Goal: Transaction & Acquisition: Book appointment/travel/reservation

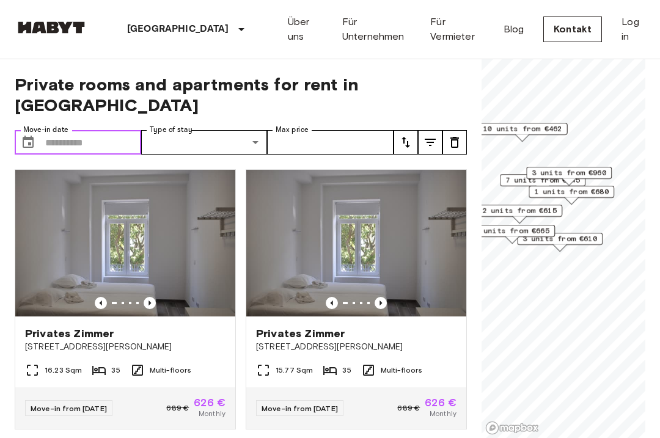
click at [66, 130] on input "Move-in date" at bounding box center [93, 142] width 96 height 24
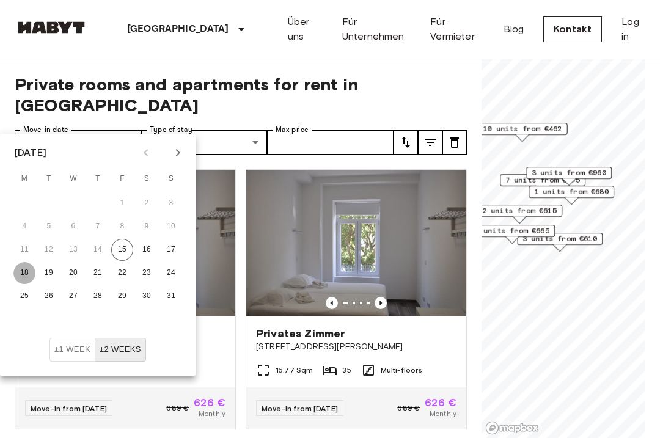
click at [22, 271] on button "18" at bounding box center [24, 273] width 22 height 22
type input "**********"
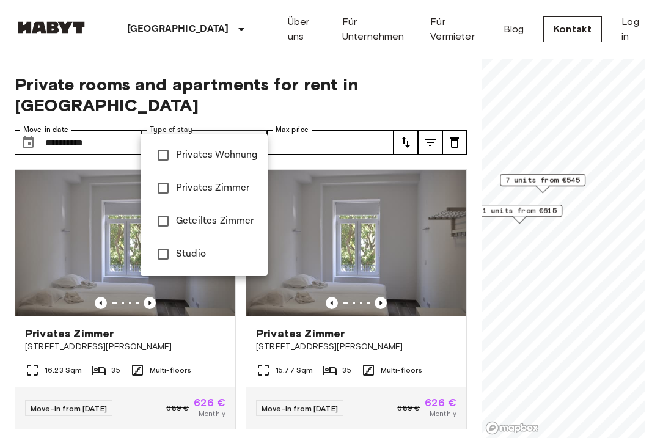
click at [318, 144] on div at bounding box center [330, 219] width 660 height 438
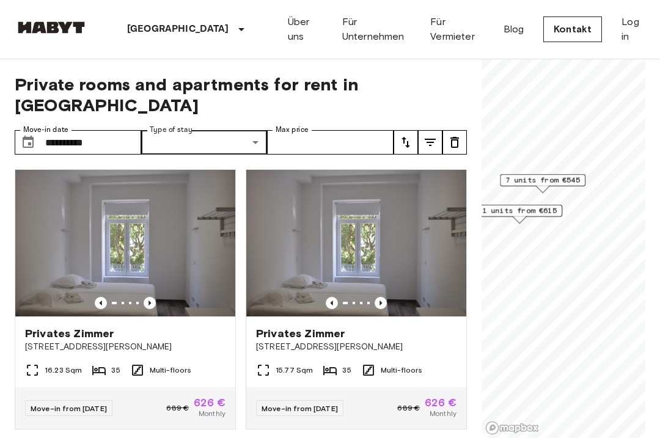
click at [430, 135] on icon "tune" at bounding box center [430, 142] width 15 height 15
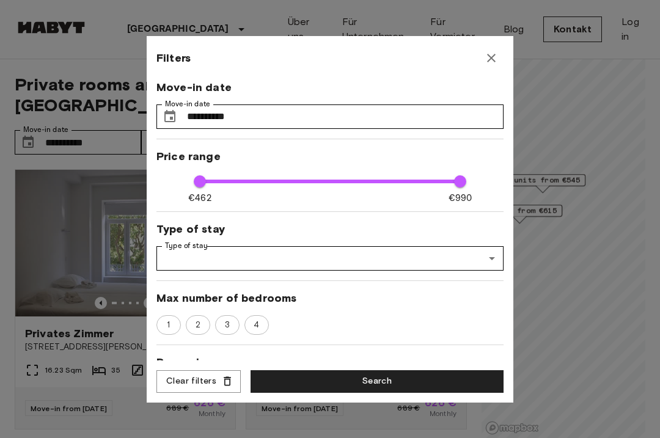
click at [490, 55] on icon "button" at bounding box center [491, 58] width 15 height 15
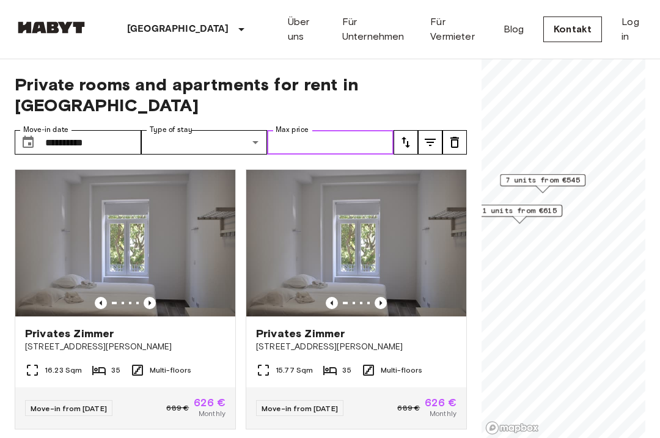
click at [329, 130] on input "Max price" at bounding box center [330, 142] width 126 height 24
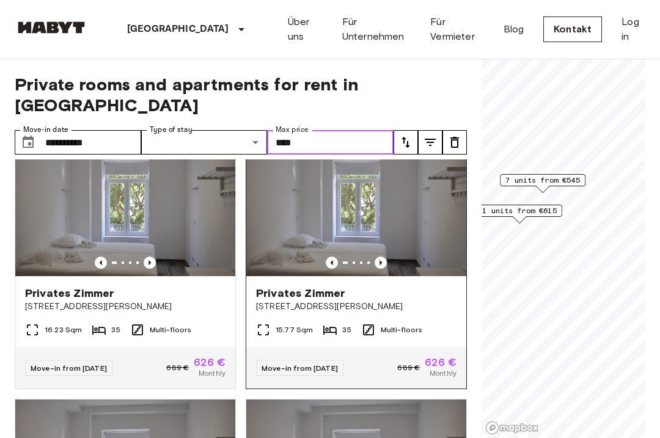
scroll to position [45, 0]
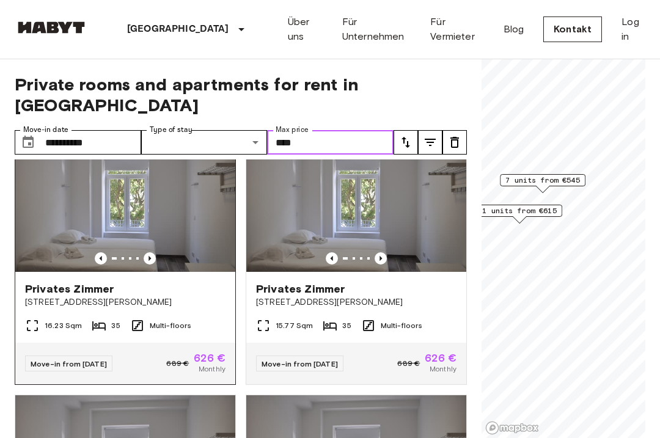
type input "****"
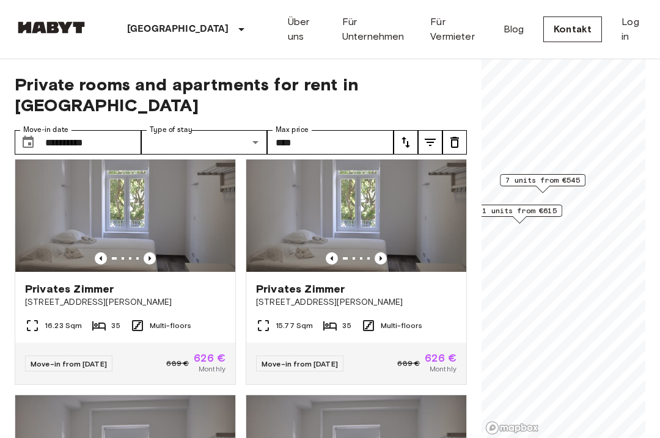
click at [459, 66] on div "**********" at bounding box center [241, 248] width 452 height 379
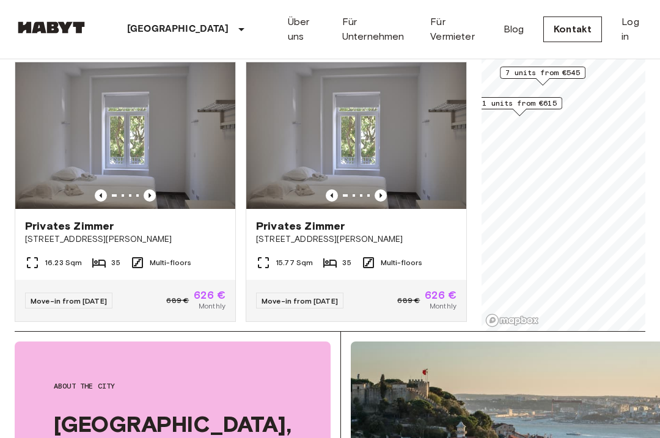
scroll to position [0, 0]
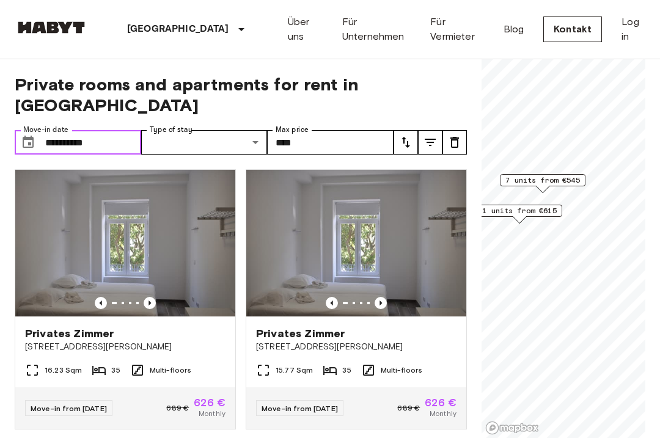
click at [78, 130] on input "**********" at bounding box center [93, 142] width 96 height 24
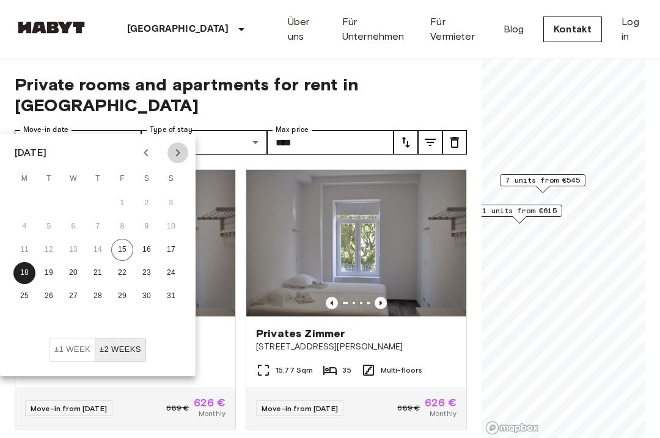
click at [174, 153] on icon "Next month" at bounding box center [177, 152] width 15 height 15
click at [23, 199] on button "1" at bounding box center [24, 203] width 22 height 22
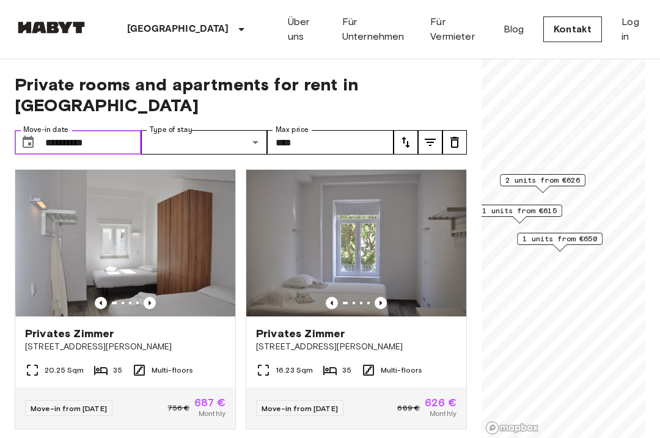
type input "**********"
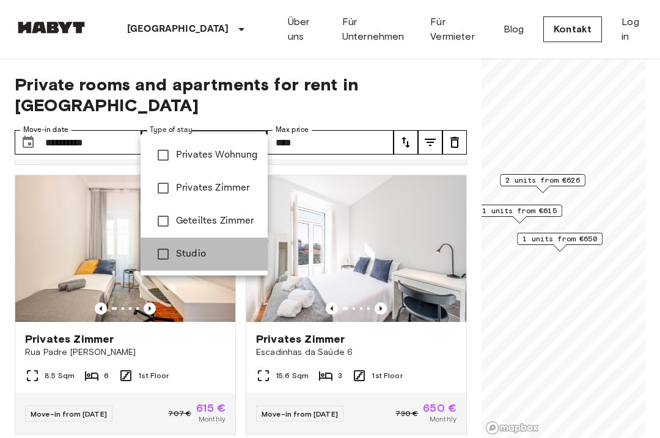
click at [199, 252] on span "Studio" at bounding box center [217, 254] width 82 height 15
type input "******"
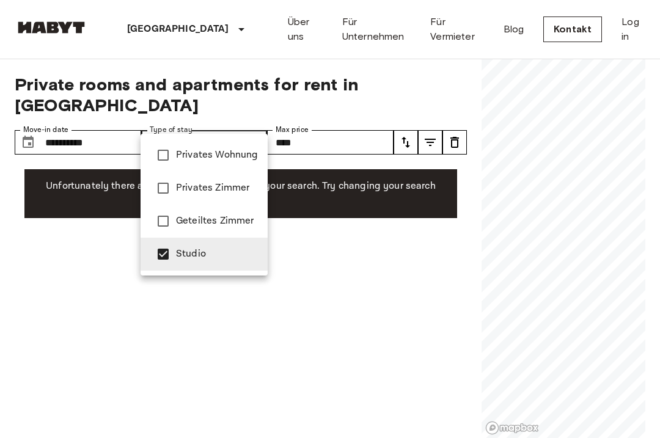
click at [398, 282] on div at bounding box center [330, 219] width 660 height 438
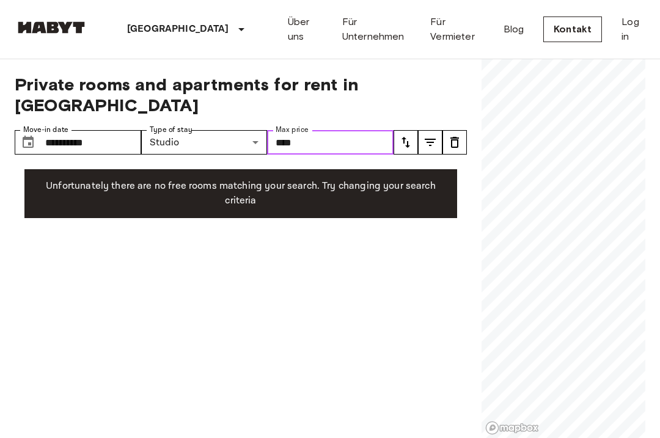
click at [324, 130] on input "****" at bounding box center [330, 142] width 126 height 24
click at [384, 240] on div "**********" at bounding box center [241, 248] width 452 height 379
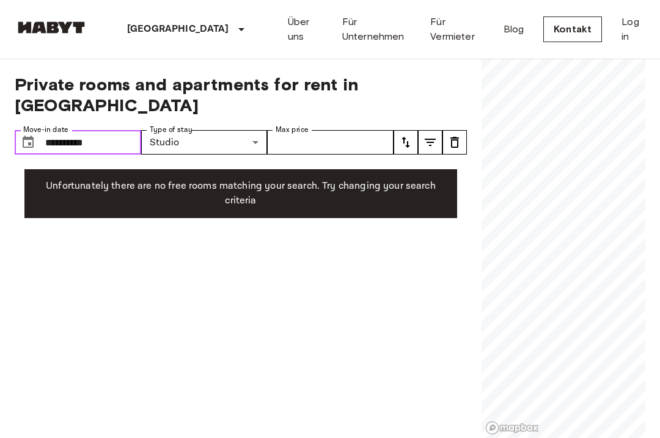
click at [84, 130] on input "**********" at bounding box center [93, 142] width 96 height 24
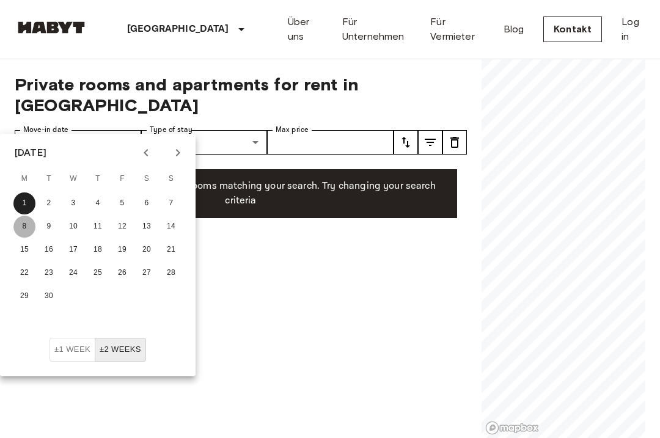
click at [24, 221] on button "8" at bounding box center [24, 227] width 22 height 22
type input "**********"
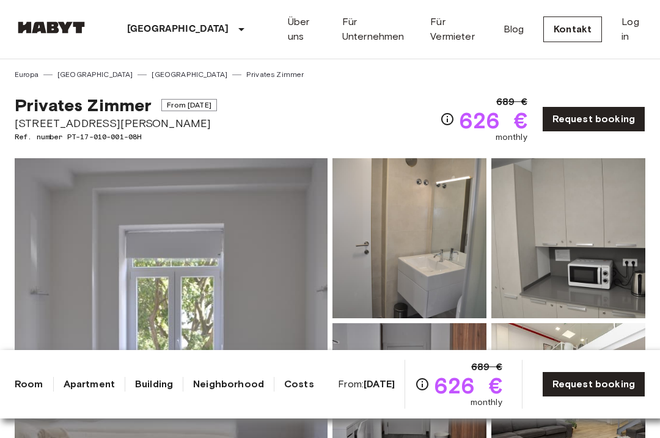
scroll to position [175, 0]
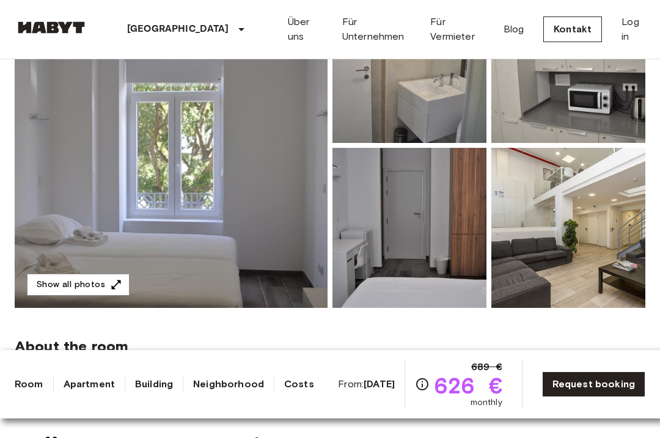
click at [158, 197] on img at bounding box center [171, 145] width 313 height 325
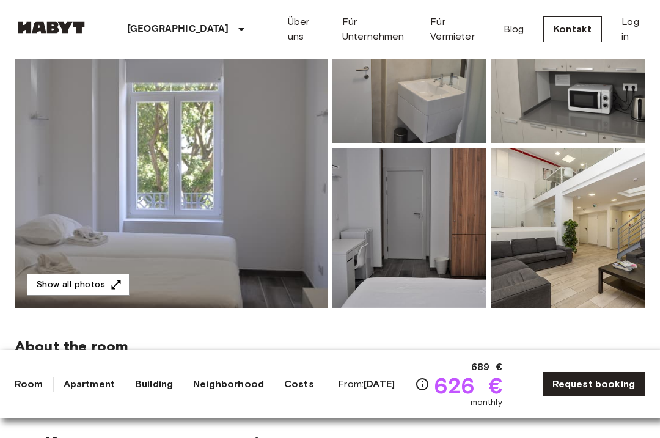
click at [154, 206] on img at bounding box center [171, 145] width 313 height 325
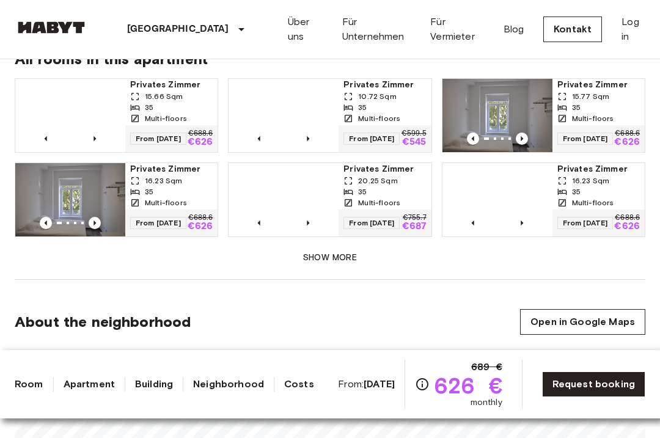
scroll to position [917, 0]
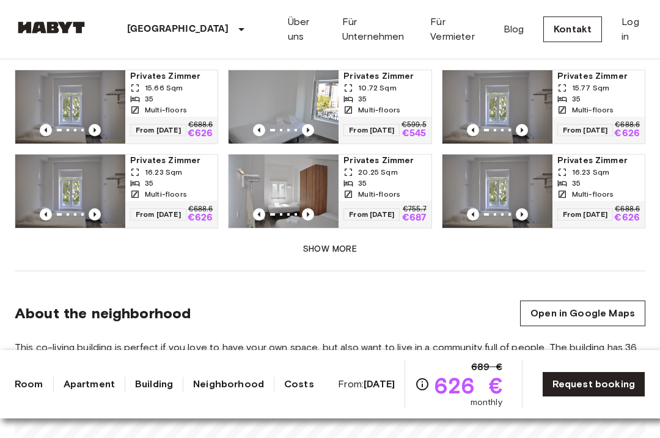
click at [322, 247] on button "Show more" at bounding box center [330, 249] width 630 height 23
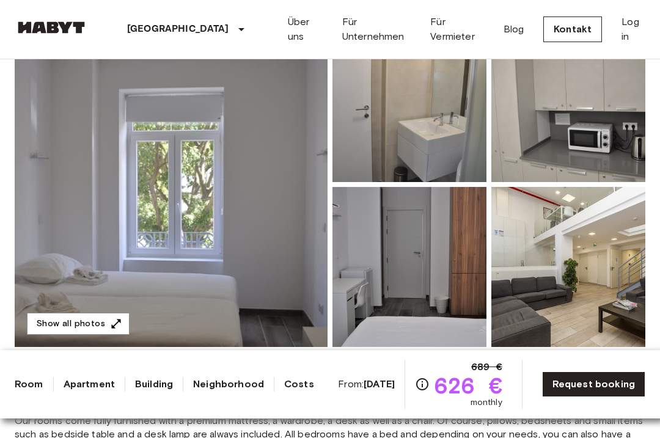
scroll to position [147, 0]
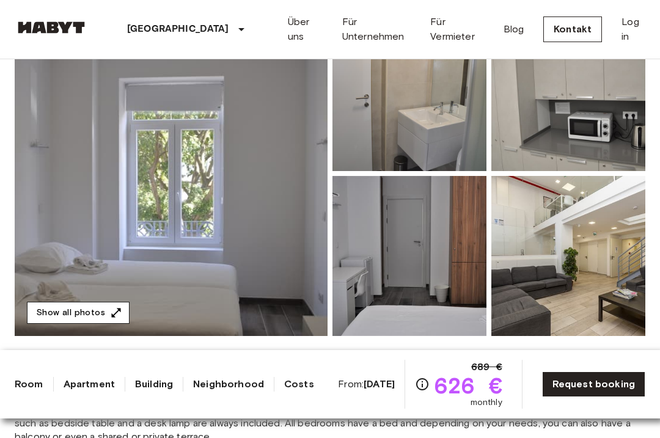
click at [91, 309] on button "Show all photos" at bounding box center [78, 313] width 103 height 23
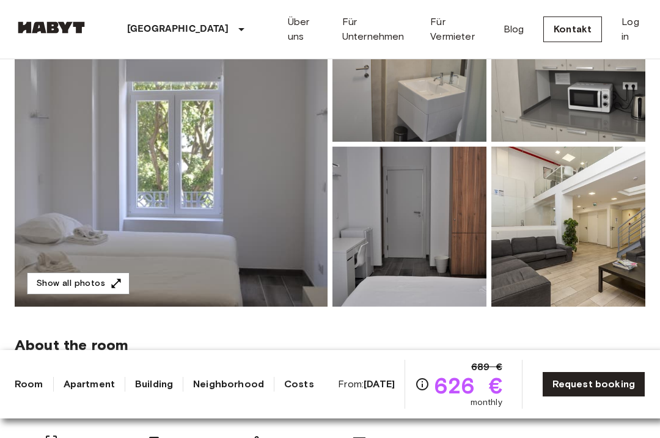
scroll to position [175, 0]
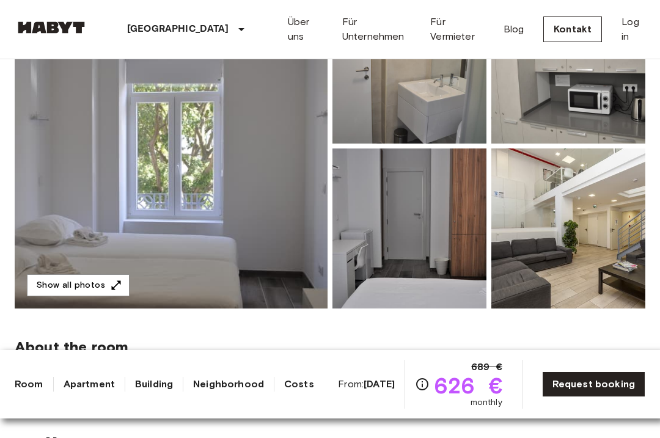
click at [311, 216] on img at bounding box center [171, 146] width 313 height 325
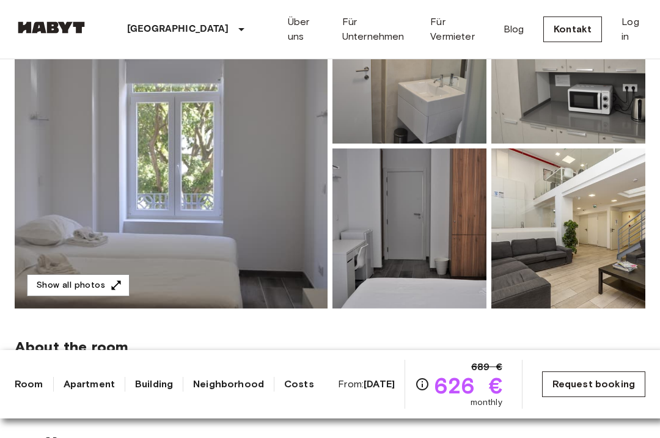
click at [600, 380] on link "Request booking" at bounding box center [593, 384] width 103 height 26
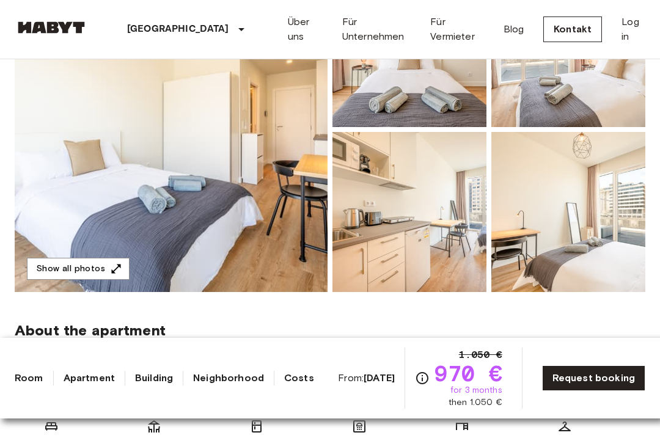
scroll to position [203, 0]
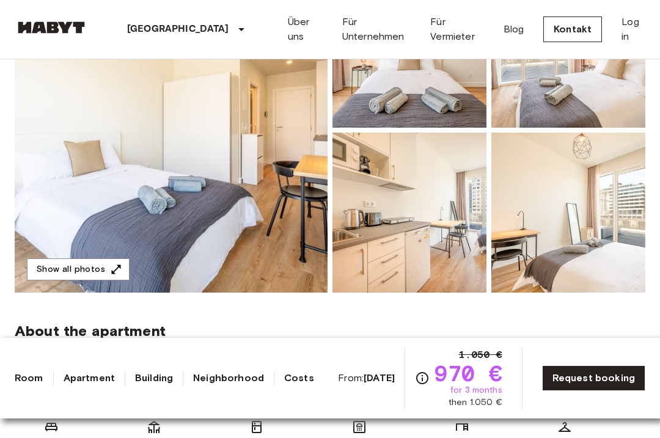
click at [198, 147] on img at bounding box center [171, 130] width 313 height 325
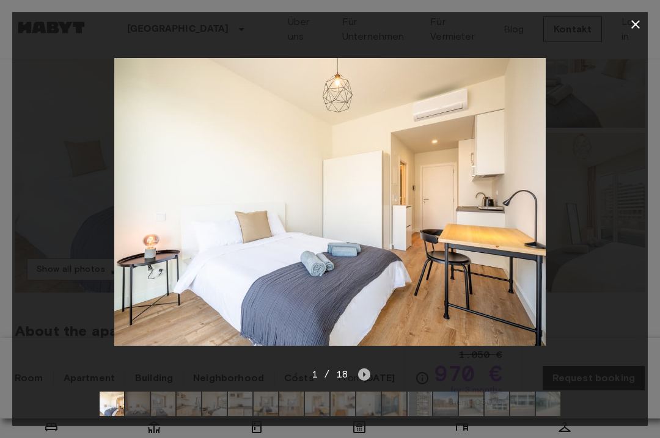
click at [365, 374] on icon "Next image" at bounding box center [364, 374] width 12 height 12
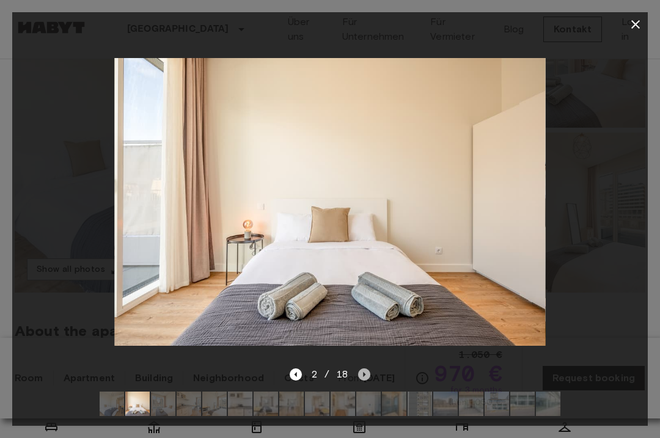
click at [365, 374] on icon "Next image" at bounding box center [364, 374] width 12 height 12
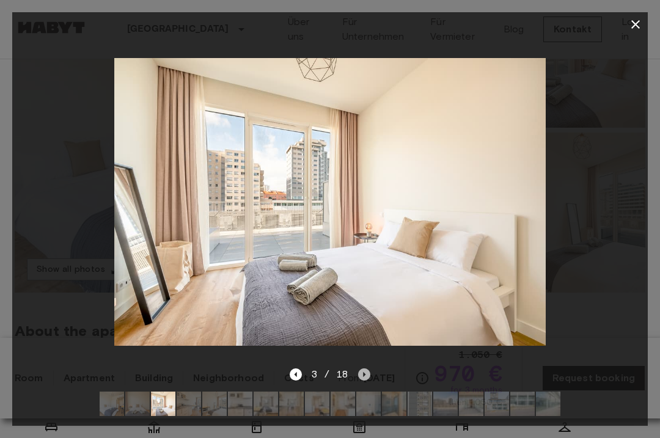
click at [365, 374] on icon "Next image" at bounding box center [364, 374] width 12 height 12
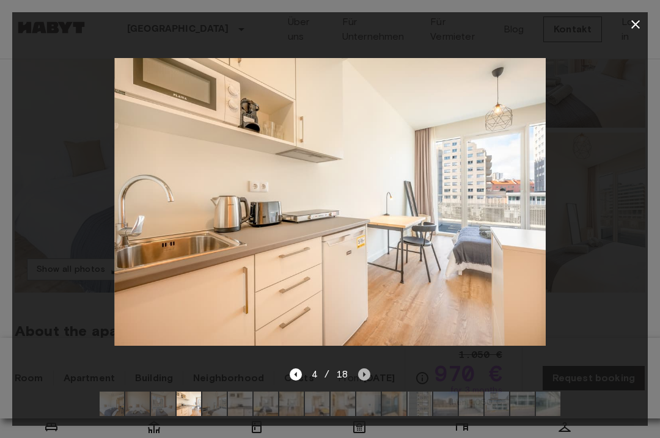
click at [365, 374] on icon "Next image" at bounding box center [364, 374] width 12 height 12
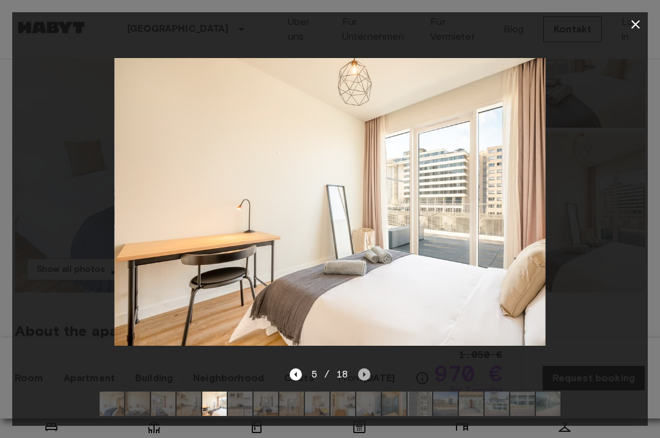
click at [365, 374] on icon "Next image" at bounding box center [364, 374] width 12 height 12
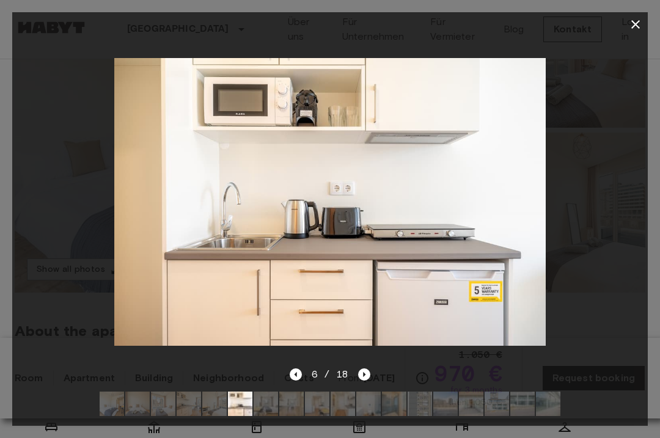
click at [634, 26] on icon "button" at bounding box center [635, 24] width 15 height 15
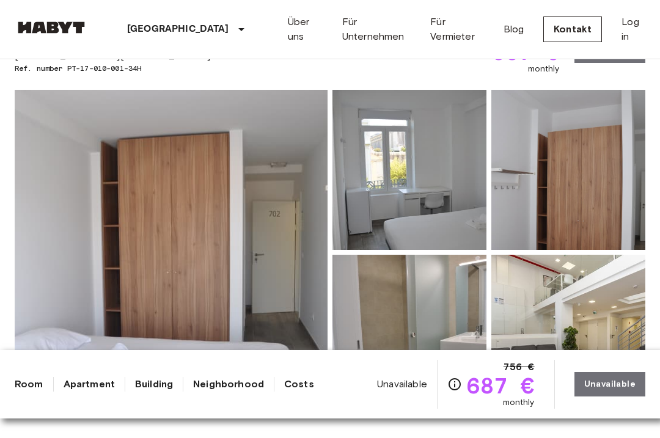
scroll to position [205, 0]
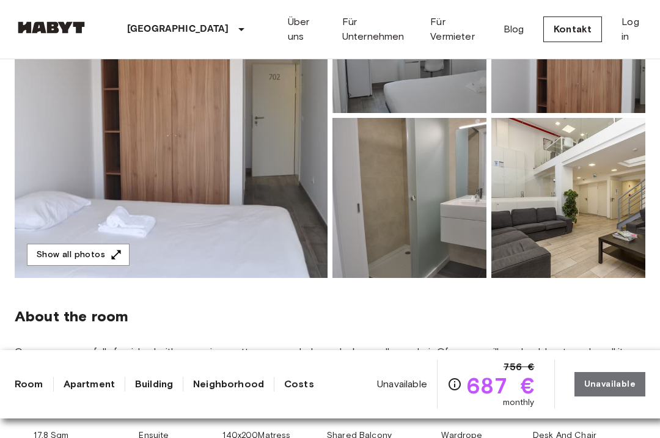
click at [222, 173] on img at bounding box center [171, 115] width 313 height 325
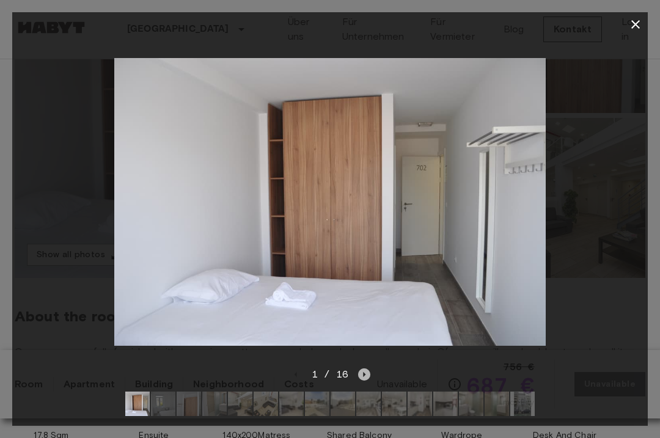
click at [366, 374] on icon "Next image" at bounding box center [364, 374] width 12 height 12
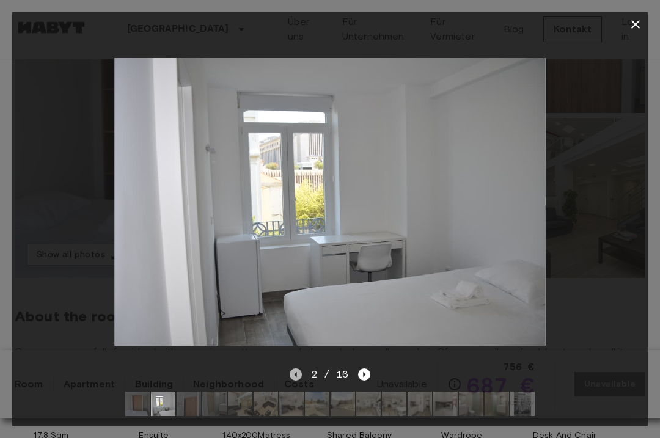
click at [296, 374] on icon "Previous image" at bounding box center [295, 374] width 2 height 5
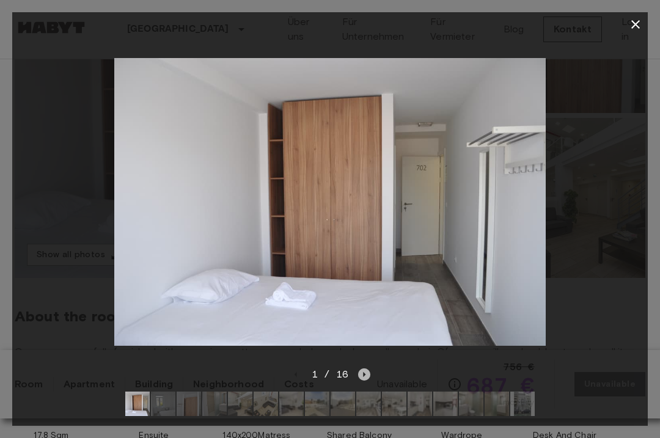
click at [360, 379] on icon "Next image" at bounding box center [364, 374] width 12 height 12
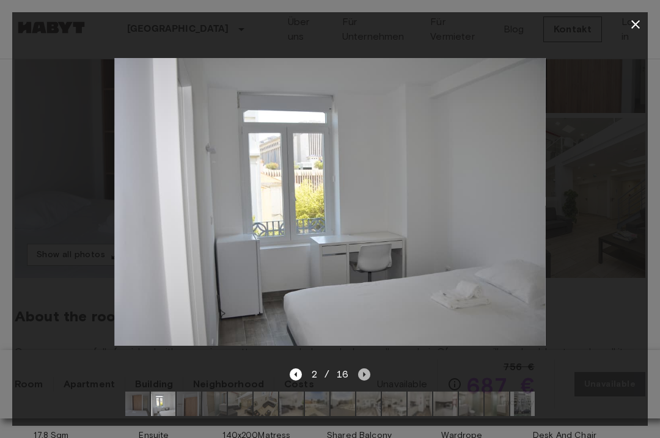
click at [366, 375] on icon "Next image" at bounding box center [364, 374] width 12 height 12
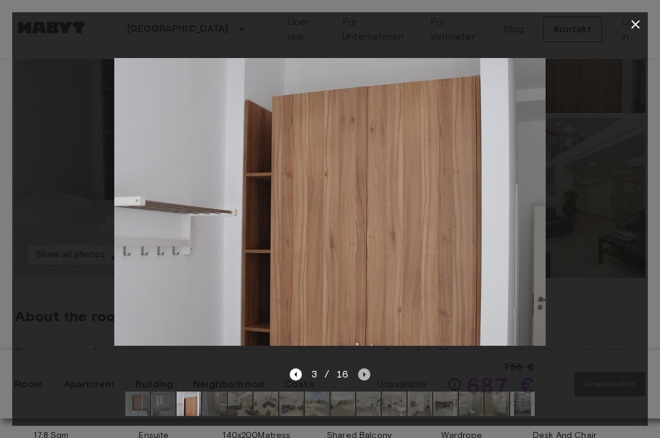
click at [366, 375] on icon "Next image" at bounding box center [364, 374] width 12 height 12
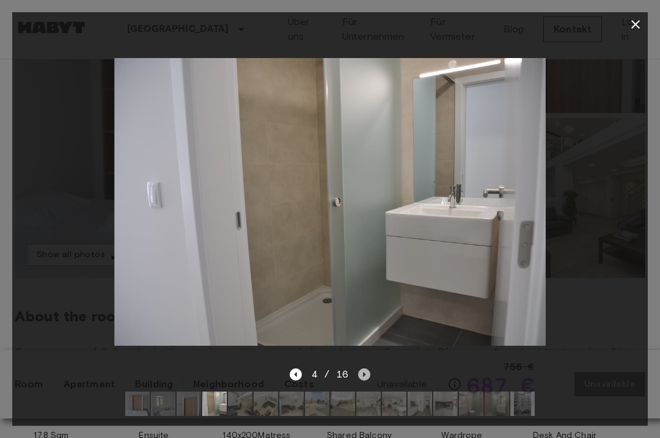
click at [366, 375] on icon "Next image" at bounding box center [364, 374] width 12 height 12
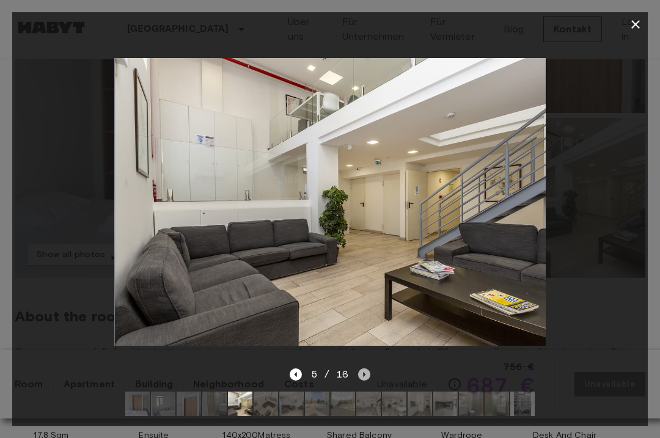
click at [366, 375] on icon "Next image" at bounding box center [364, 374] width 12 height 12
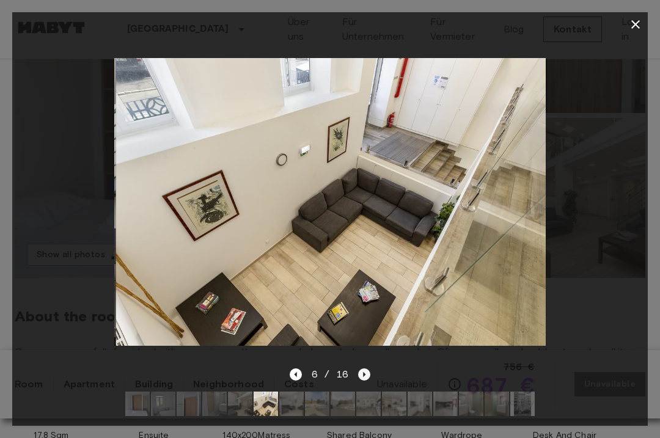
click at [366, 375] on icon "Next image" at bounding box center [364, 374] width 12 height 12
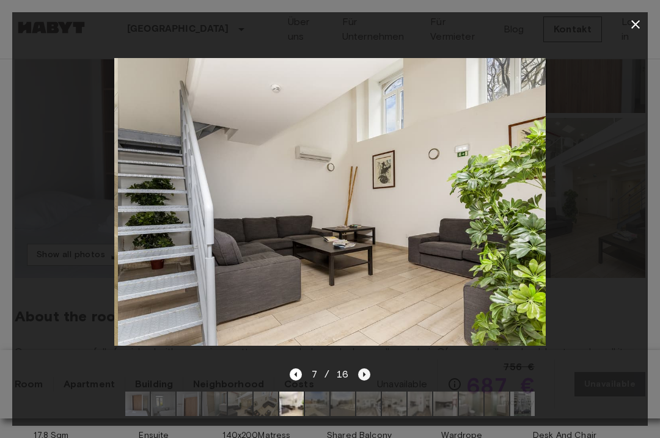
click at [366, 375] on icon "Next image" at bounding box center [364, 374] width 12 height 12
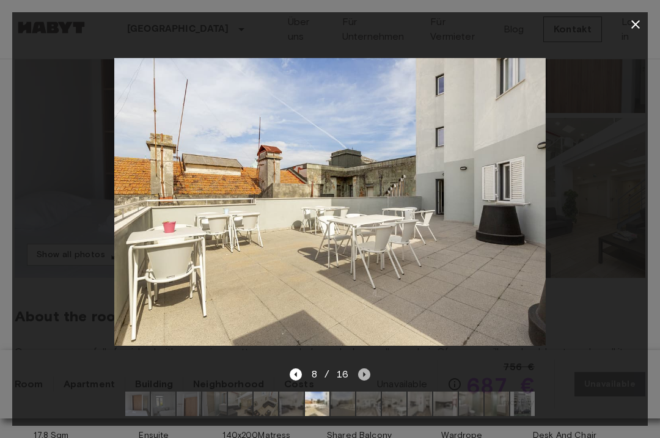
click at [365, 375] on icon "Next image" at bounding box center [364, 374] width 12 height 12
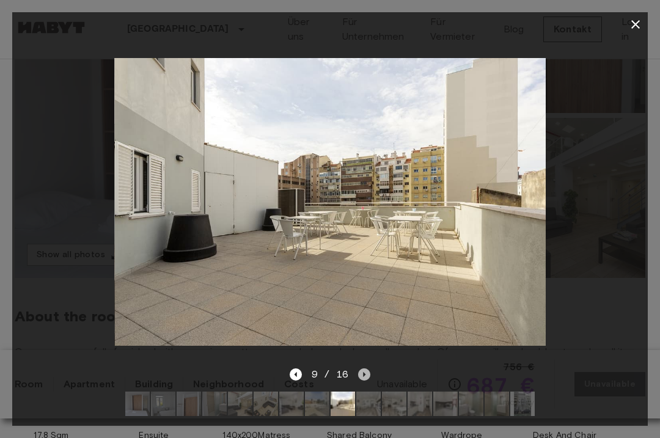
click at [365, 375] on icon "Next image" at bounding box center [364, 374] width 12 height 12
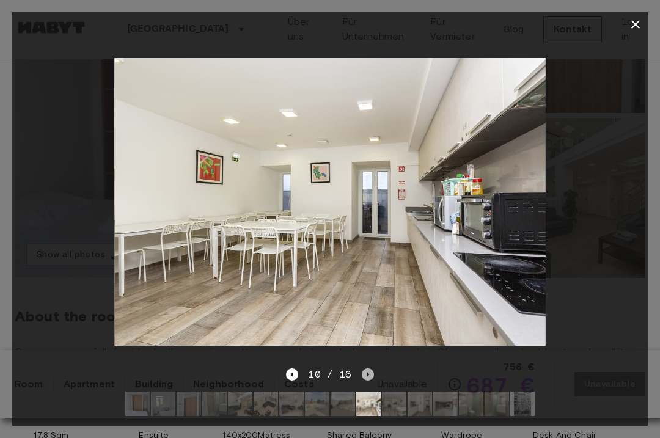
click at [365, 375] on icon "Next image" at bounding box center [368, 374] width 12 height 12
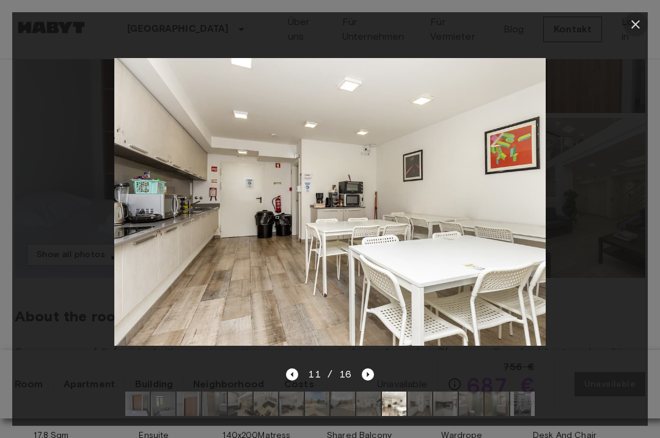
click at [635, 25] on icon "button" at bounding box center [635, 24] width 9 height 9
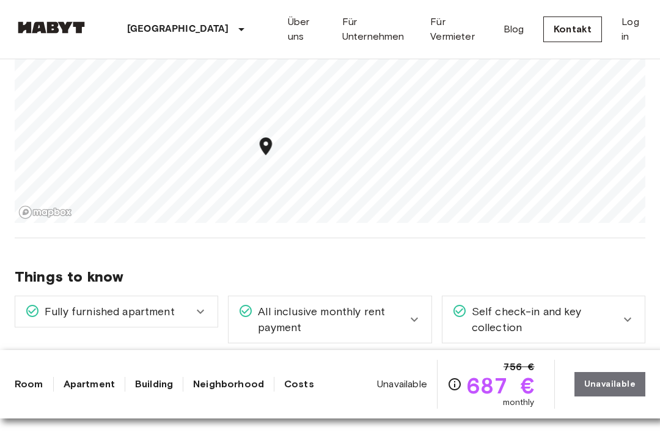
scroll to position [1285, 0]
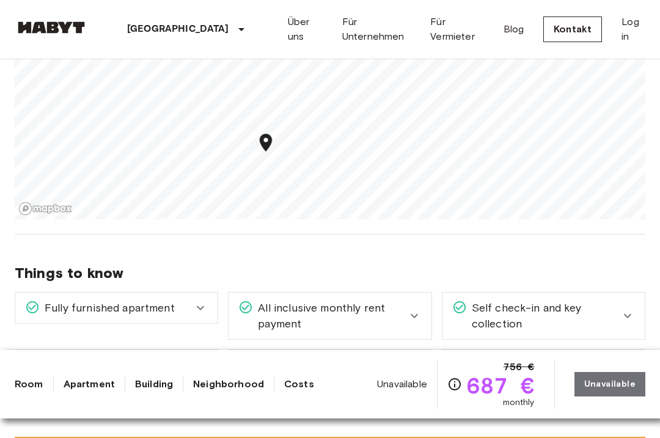
click at [628, 384] on div "Unavailable 756 € 687 € monthly Unavailable" at bounding box center [511, 384] width 268 height 49
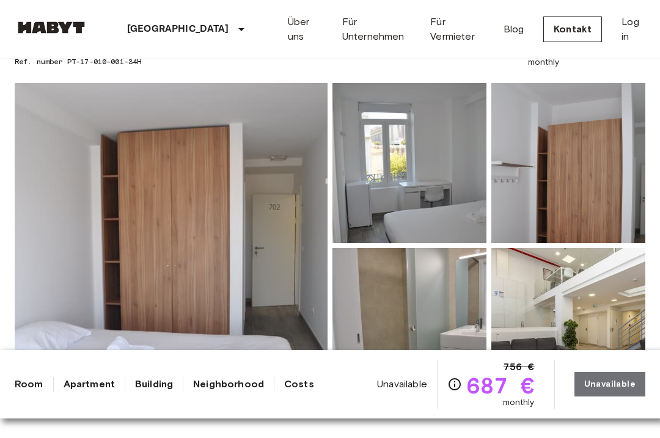
scroll to position [0, 0]
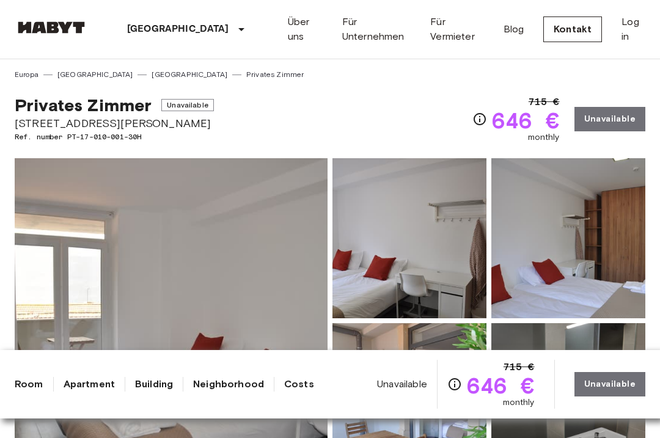
click at [236, 281] on img at bounding box center [171, 320] width 313 height 325
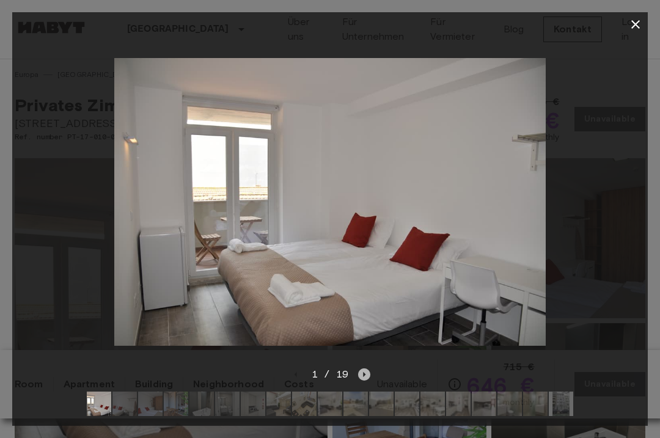
click at [363, 374] on icon "Next image" at bounding box center [364, 374] width 2 height 5
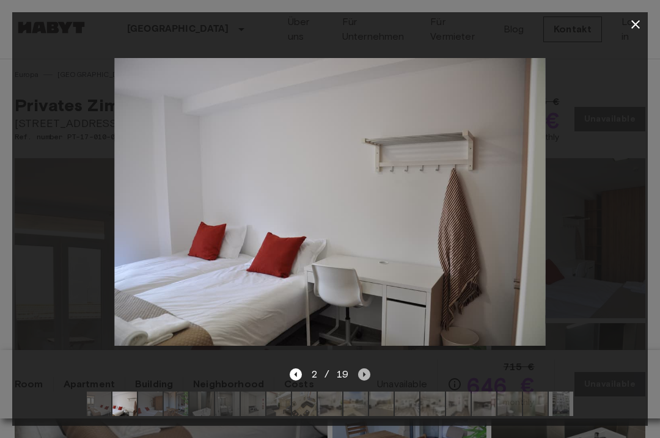
click at [363, 374] on icon "Next image" at bounding box center [364, 374] width 2 height 5
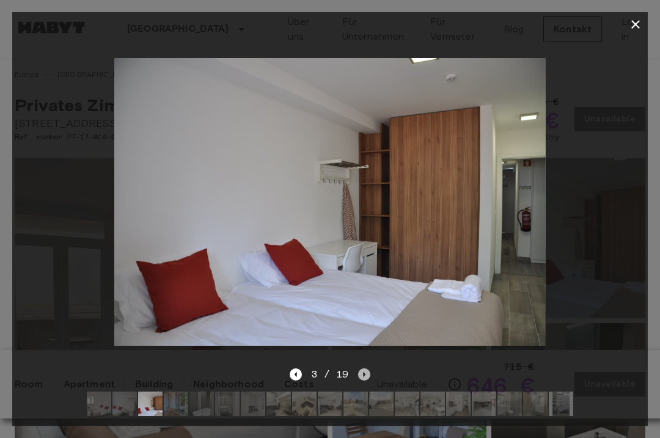
click at [363, 374] on icon "Next image" at bounding box center [364, 374] width 2 height 5
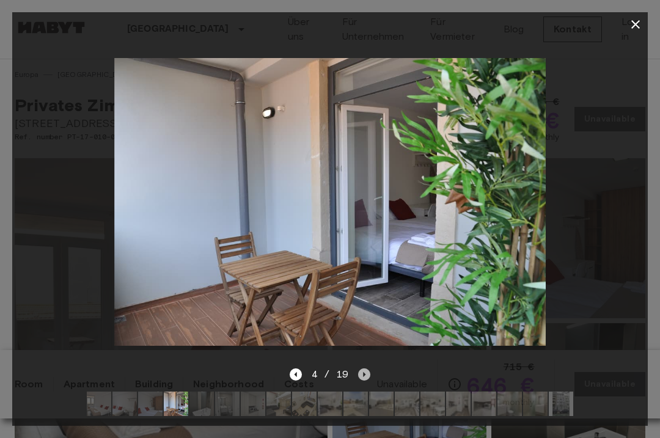
click at [363, 374] on icon "Next image" at bounding box center [364, 374] width 2 height 5
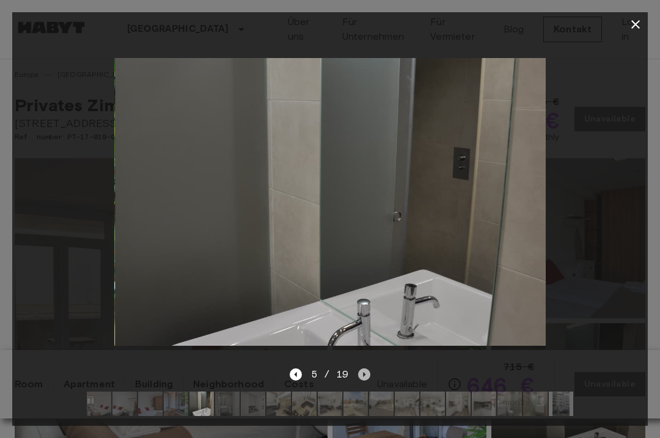
click at [363, 374] on icon "Next image" at bounding box center [364, 374] width 2 height 5
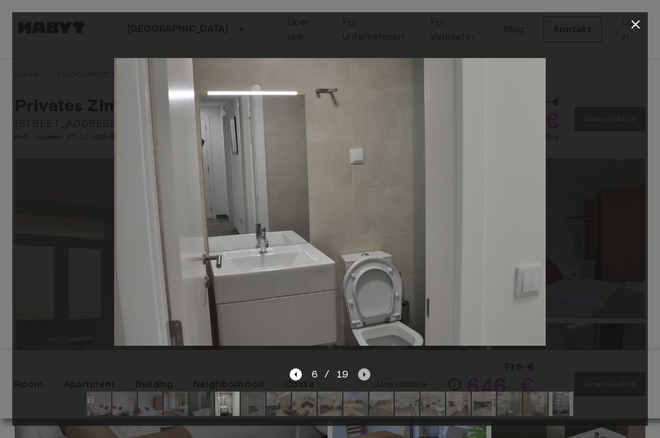
click at [363, 374] on icon "Next image" at bounding box center [364, 374] width 2 height 5
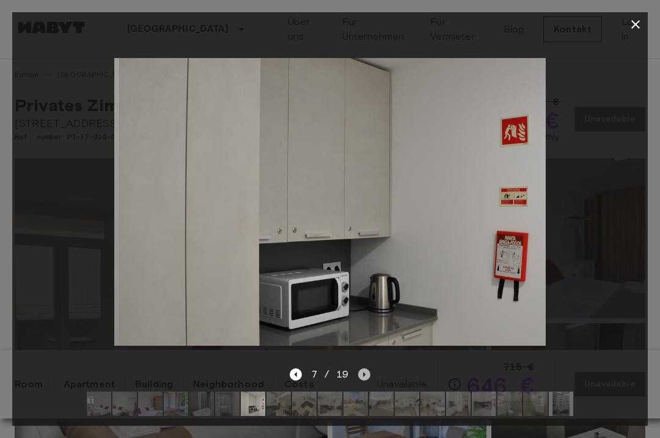
click at [363, 374] on icon "Next image" at bounding box center [364, 374] width 2 height 5
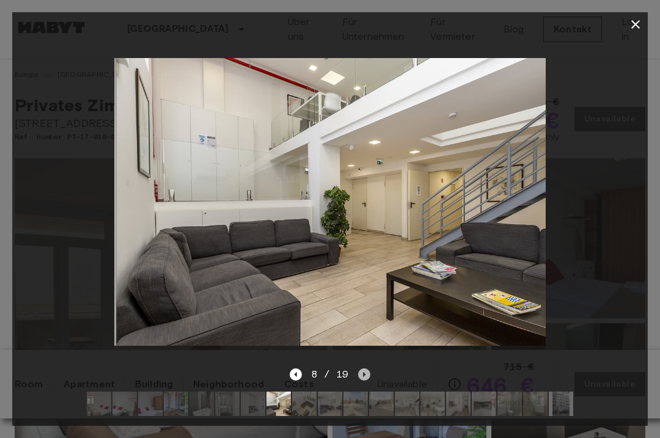
click at [363, 374] on icon "Next image" at bounding box center [364, 374] width 2 height 5
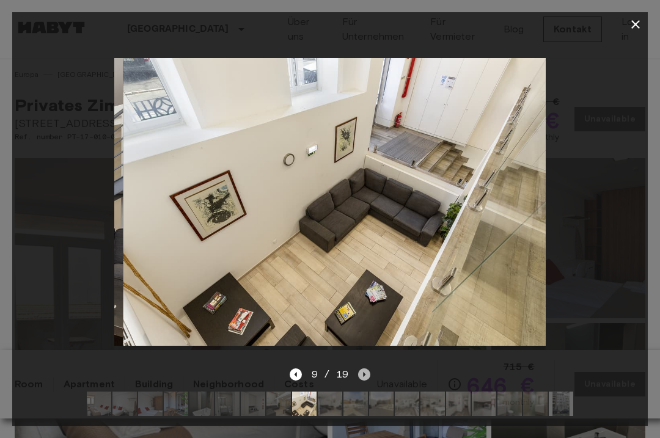
click at [363, 374] on icon "Next image" at bounding box center [364, 374] width 2 height 5
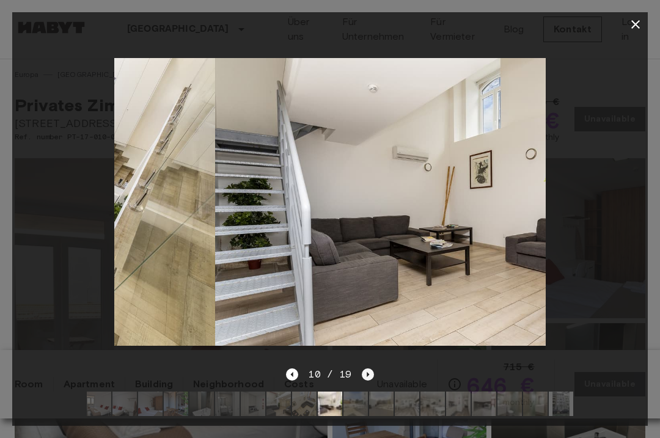
click at [363, 374] on icon "Next image" at bounding box center [368, 374] width 12 height 12
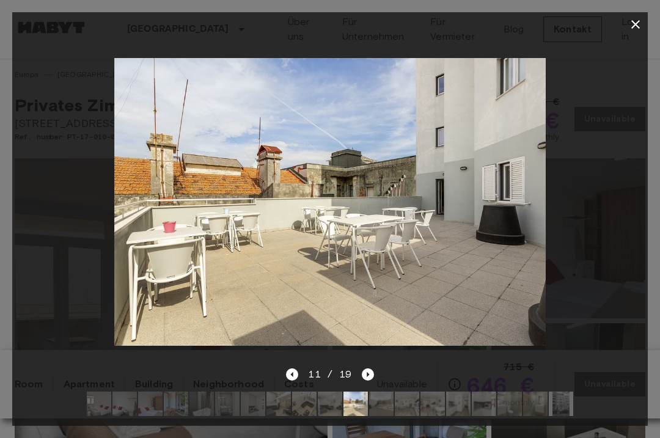
click at [464, 407] on img at bounding box center [458, 403] width 24 height 24
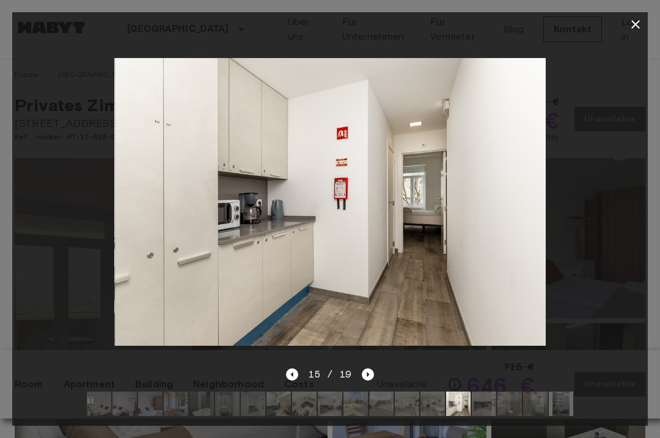
click at [103, 401] on img at bounding box center [99, 403] width 24 height 24
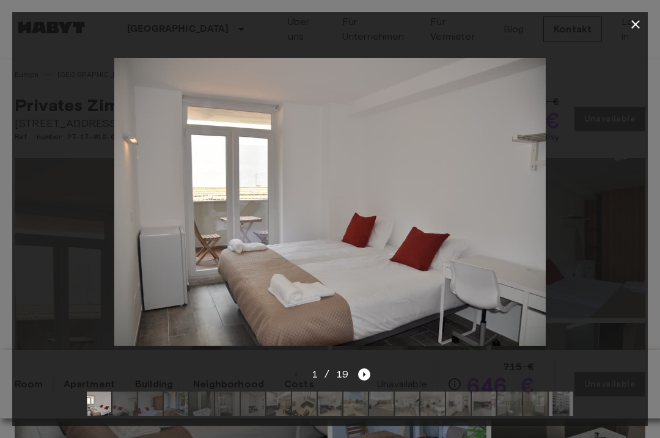
click at [128, 410] on img at bounding box center [124, 403] width 24 height 24
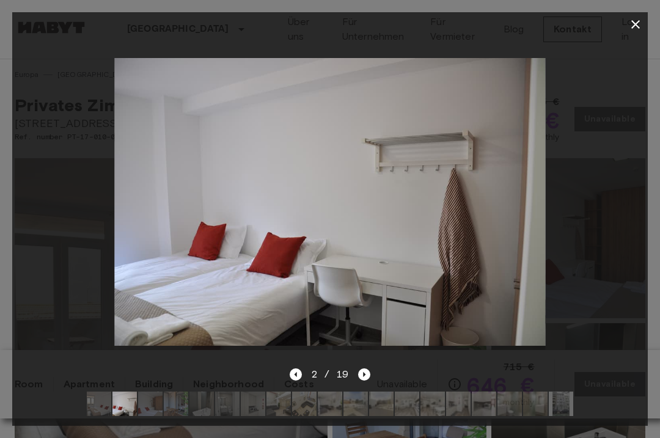
click at [155, 409] on img at bounding box center [150, 403] width 24 height 24
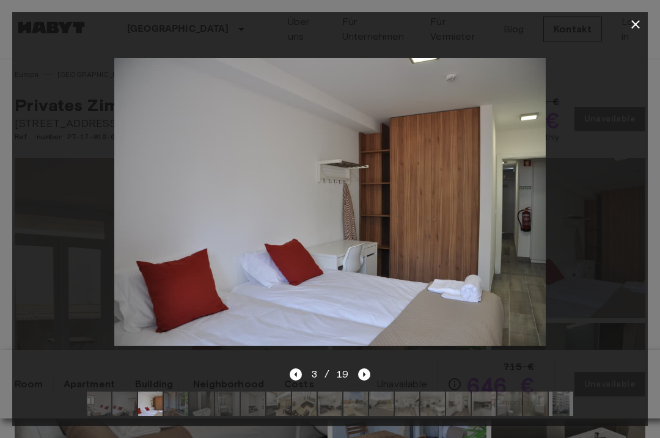
click at [183, 407] on img at bounding box center [176, 403] width 24 height 24
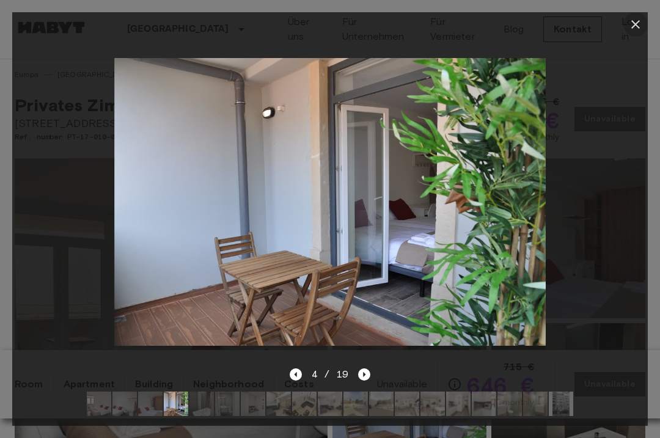
click at [636, 26] on icon "button" at bounding box center [635, 24] width 15 height 15
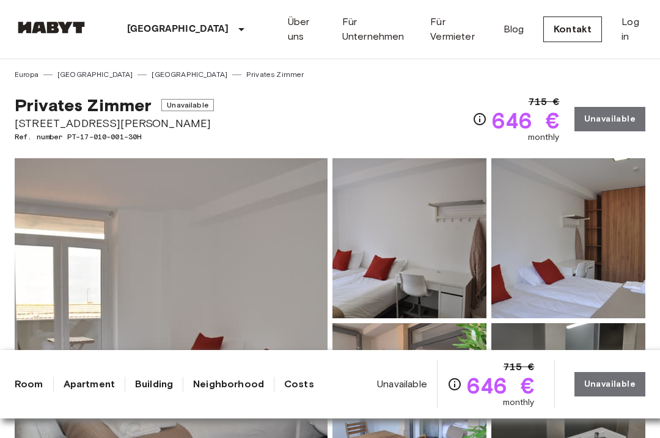
click at [603, 117] on div "715 € 646 € monthly Unavailable" at bounding box center [558, 119] width 173 height 49
click at [246, 72] on link "Privates Zimmer" at bounding box center [274, 74] width 57 height 11
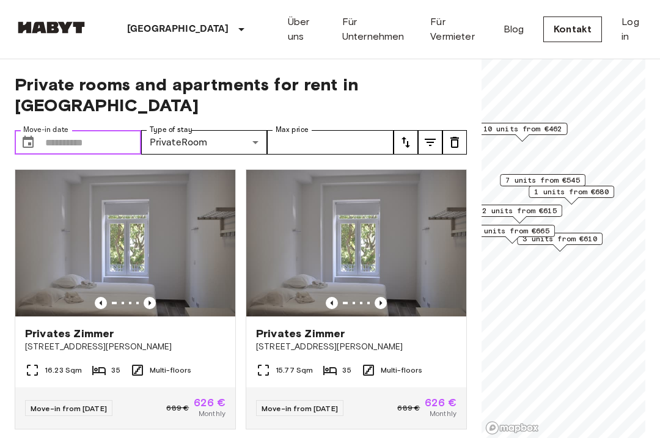
click at [93, 130] on input "Move-in date" at bounding box center [93, 142] width 96 height 24
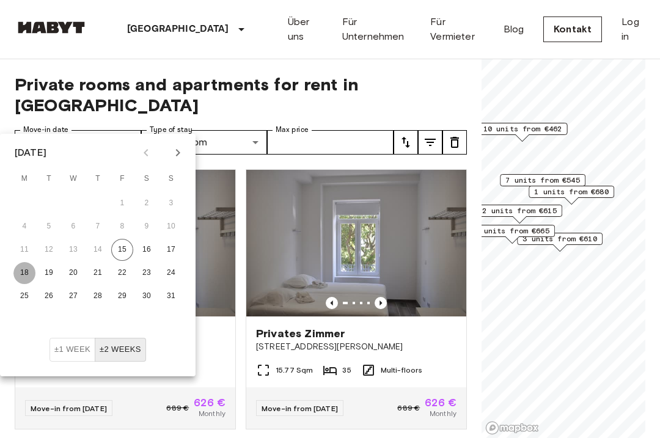
click at [23, 272] on button "18" at bounding box center [24, 273] width 22 height 22
type input "**********"
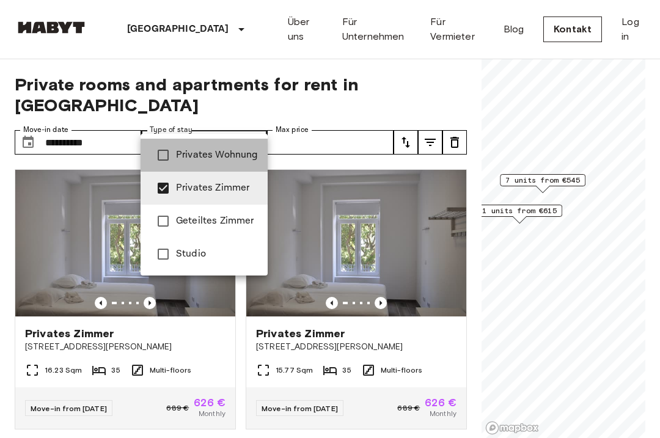
click at [226, 159] on span "Privates Wohnung" at bounding box center [217, 155] width 82 height 15
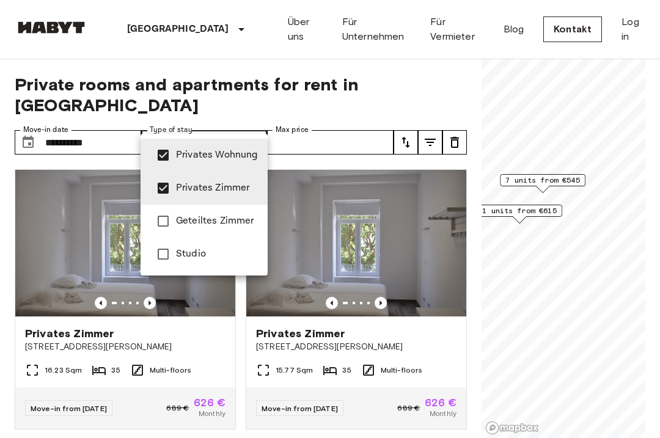
click at [208, 255] on span "Studio" at bounding box center [217, 254] width 82 height 15
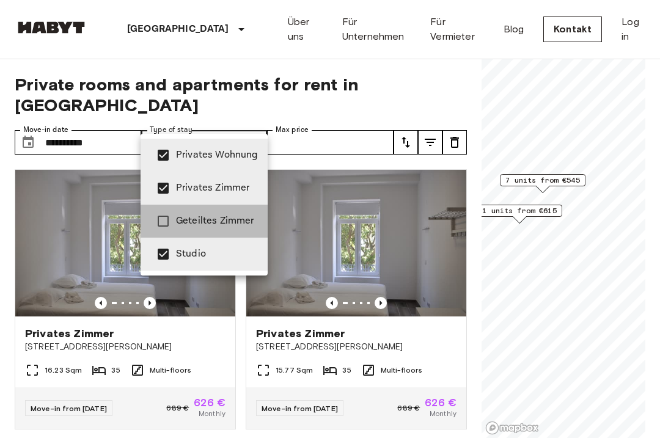
click at [224, 218] on span "Geteiltes Zimmer" at bounding box center [217, 221] width 82 height 15
type input "**********"
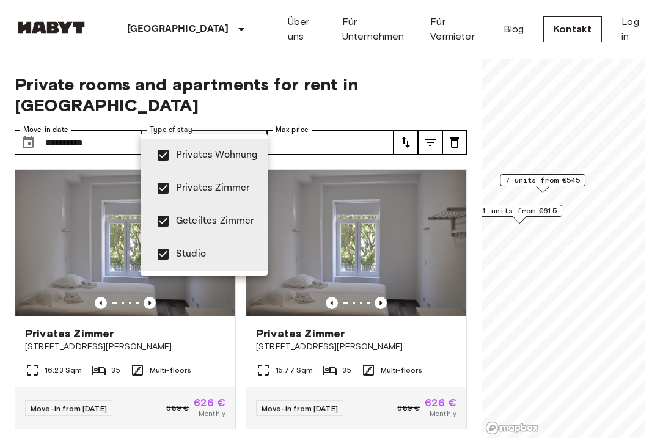
click at [440, 84] on div at bounding box center [330, 219] width 660 height 438
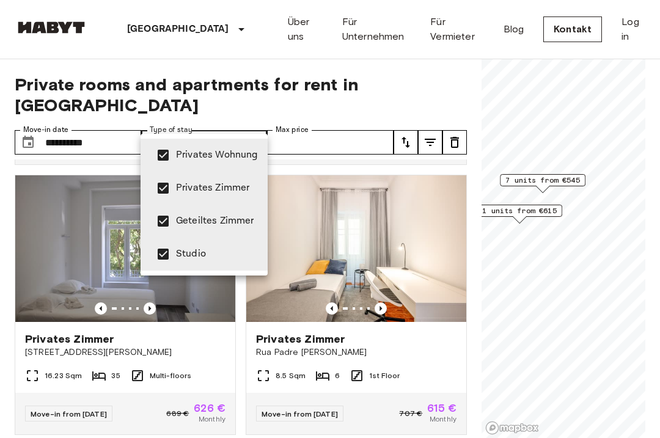
click at [476, 206] on div at bounding box center [330, 219] width 660 height 438
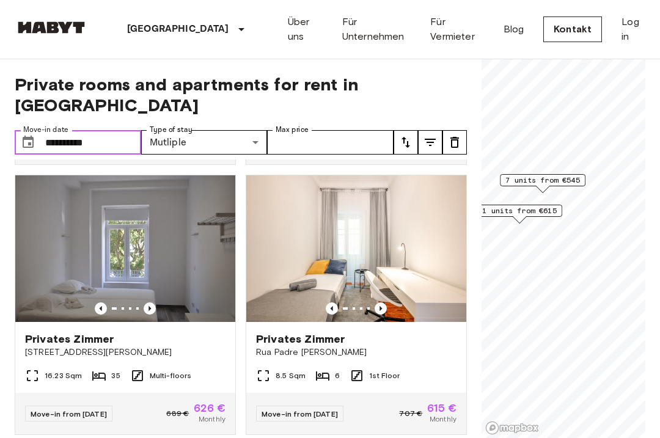
click at [109, 130] on input "**********" at bounding box center [93, 142] width 96 height 24
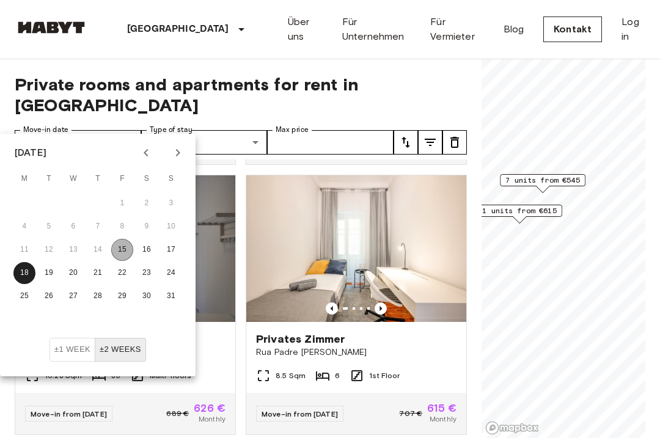
click at [123, 247] on button "15" at bounding box center [122, 250] width 22 height 22
type input "**********"
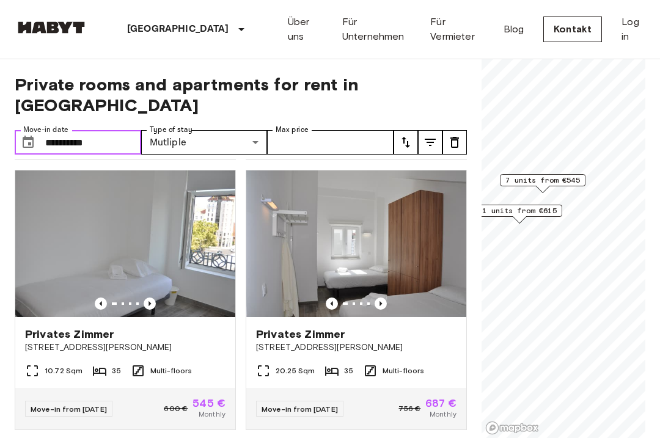
scroll to position [531, 0]
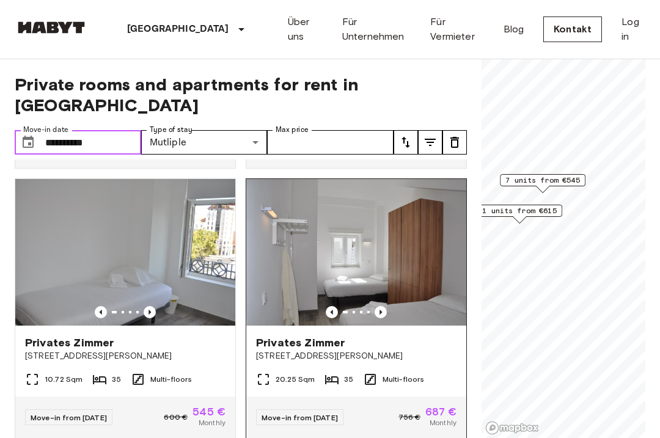
click at [420, 239] on img at bounding box center [356, 252] width 220 height 147
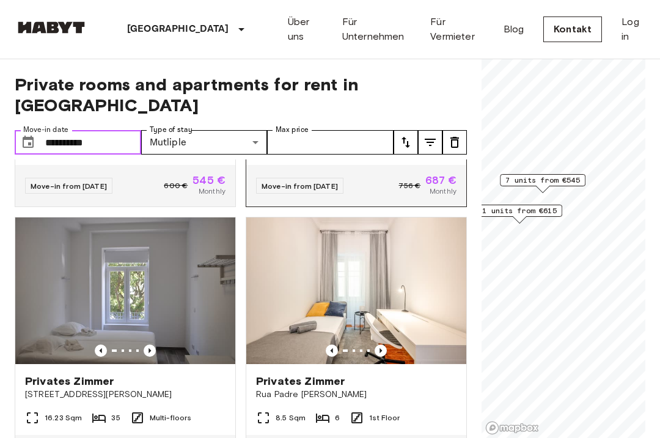
scroll to position [765, 0]
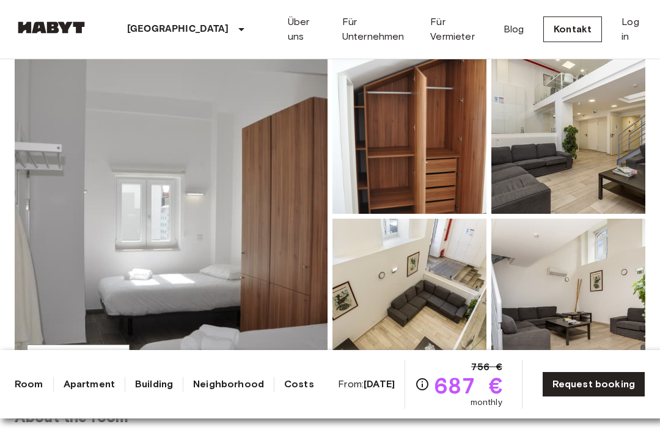
scroll to position [98, 0]
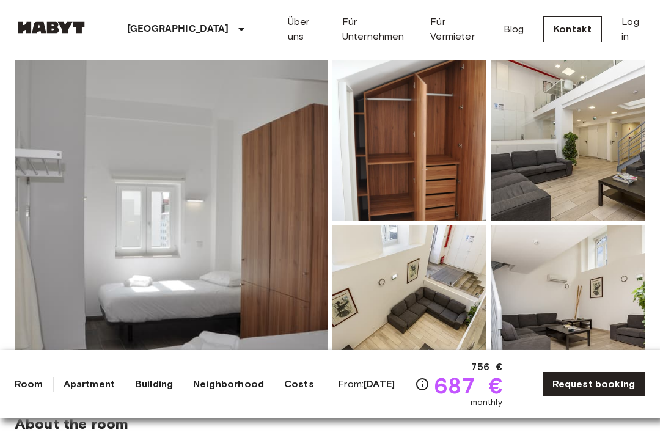
click at [210, 229] on img at bounding box center [171, 222] width 313 height 325
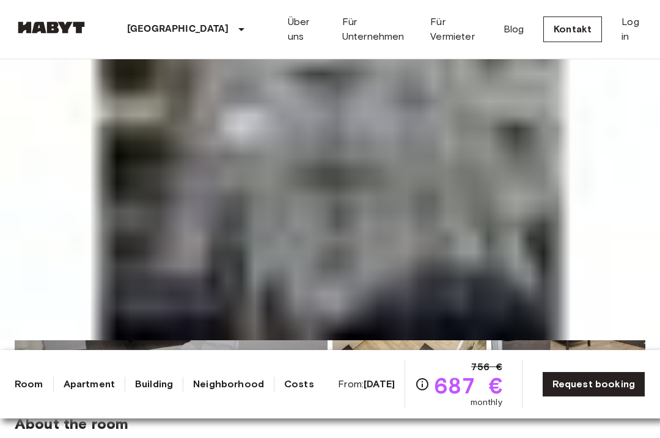
click at [158, 340] on img at bounding box center [330, 121] width 660 height 438
click at [189, 340] on img at bounding box center [330, 121] width 660 height 438
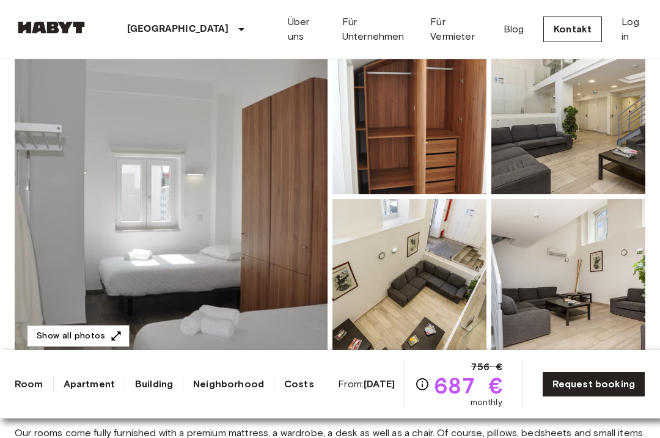
scroll to position [188, 0]
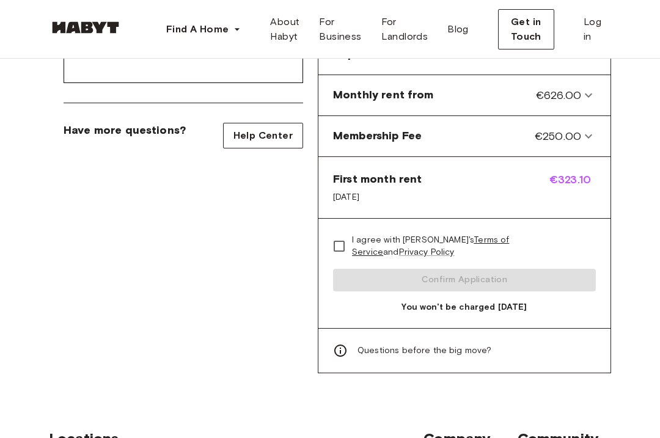
scroll to position [519, 0]
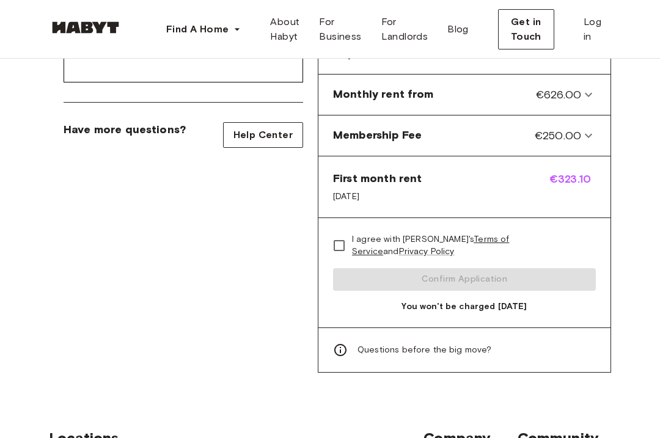
click at [342, 343] on icon at bounding box center [340, 350] width 15 height 15
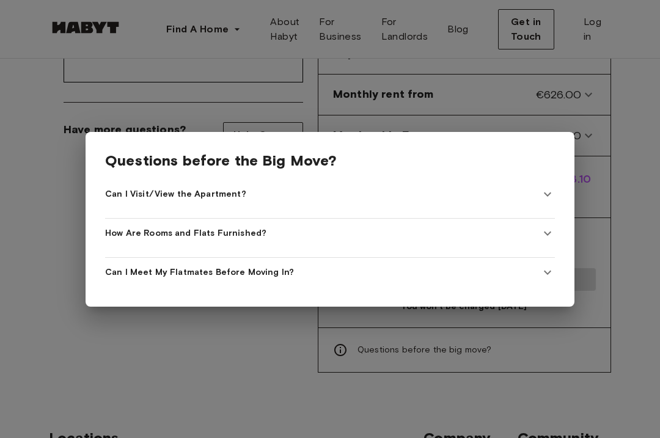
click at [653, 292] on div at bounding box center [330, 219] width 660 height 438
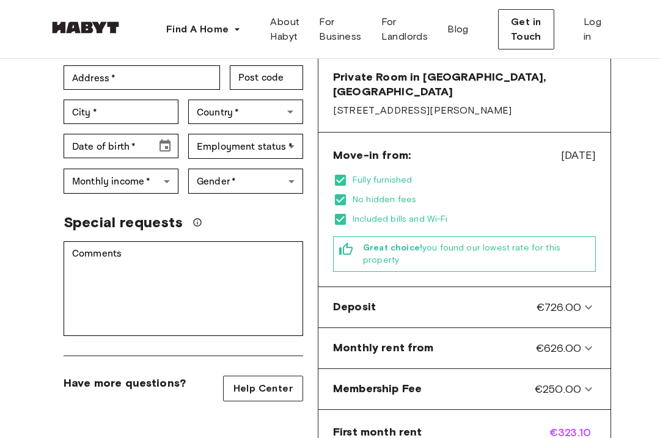
scroll to position [377, 0]
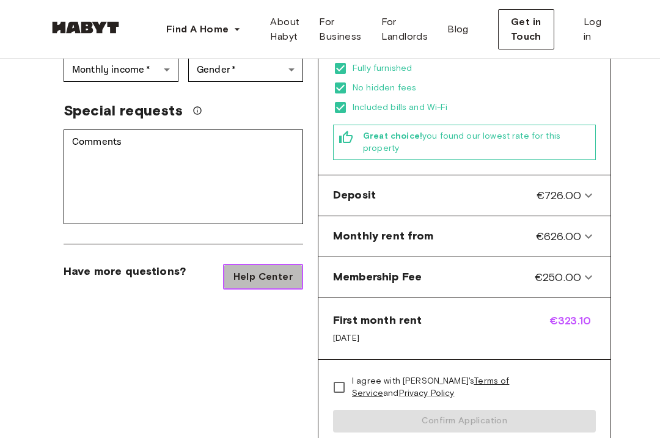
click at [283, 269] on span "Help Center" at bounding box center [262, 276] width 59 height 15
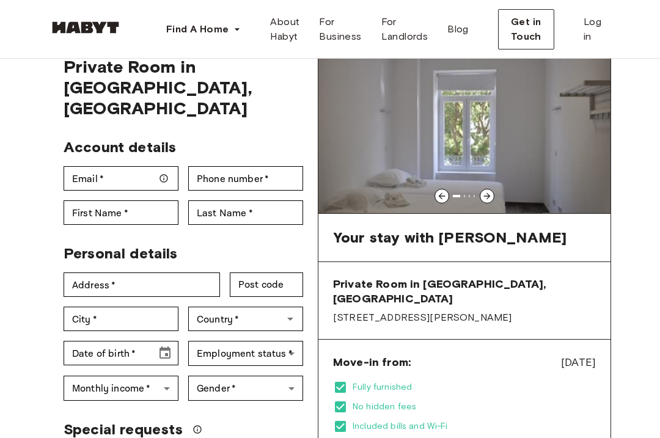
scroll to position [50, 0]
